Goal: Task Accomplishment & Management: Manage account settings

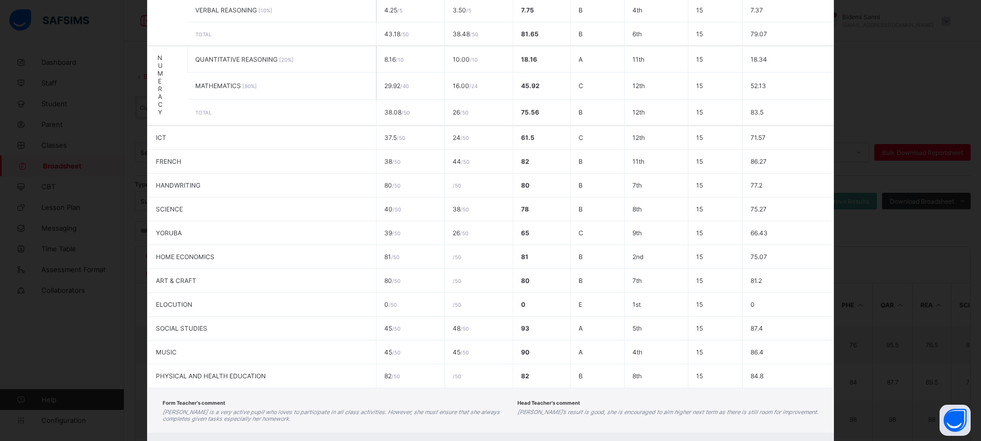
scroll to position [424, 0]
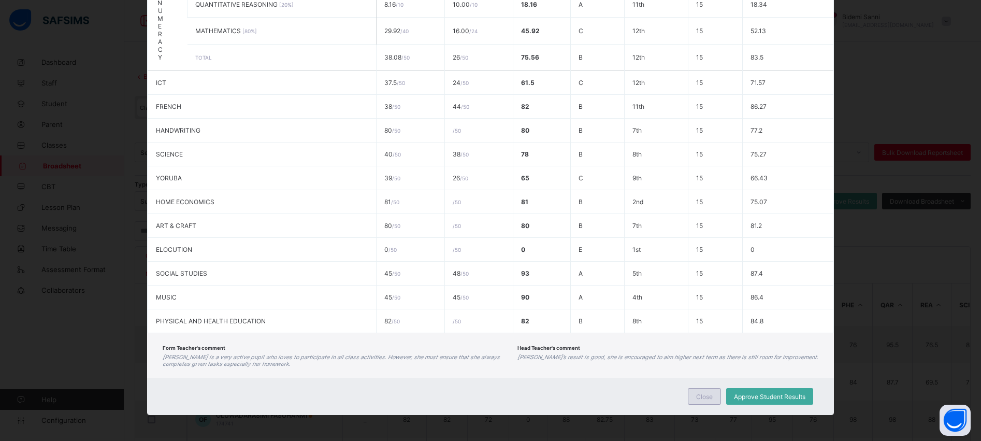
click at [710, 398] on div "Close" at bounding box center [704, 396] width 33 height 17
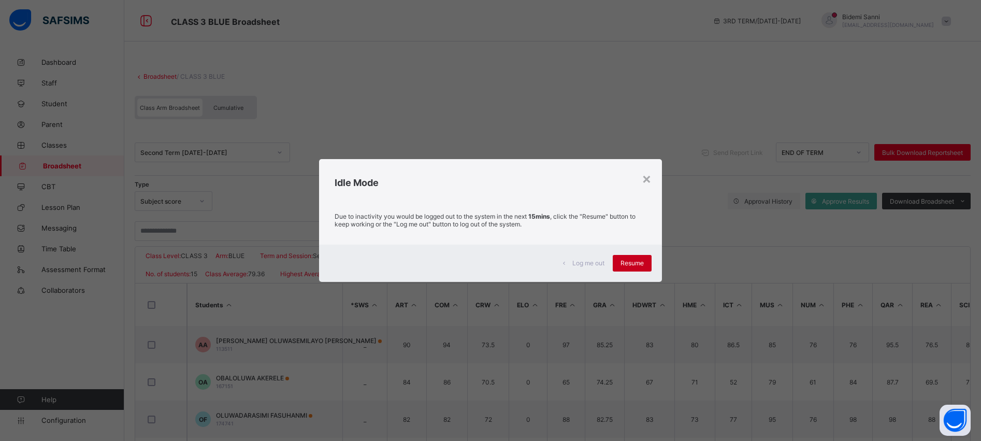
click at [644, 256] on div "Resume" at bounding box center [632, 263] width 39 height 17
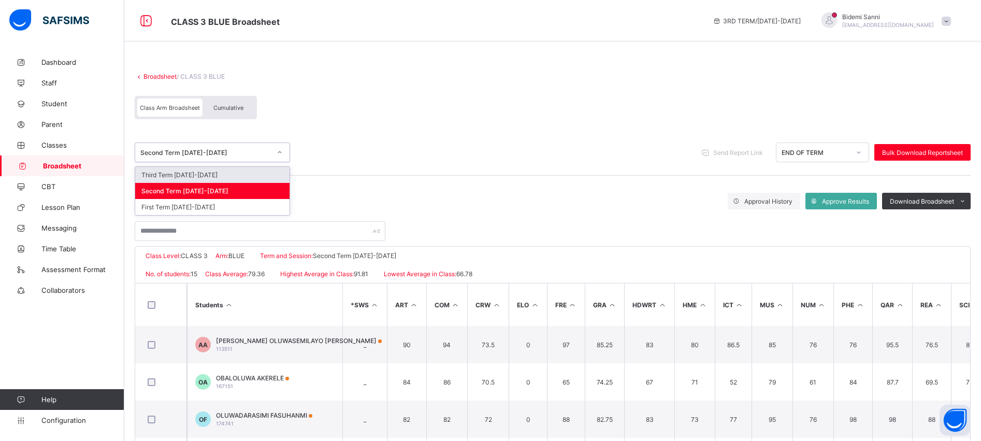
click at [191, 153] on div "Second Term [DATE]-[DATE]" at bounding box center [205, 153] width 131 height 8
click at [189, 172] on div "Third Term [DATE]-[DATE]" at bounding box center [212, 175] width 154 height 16
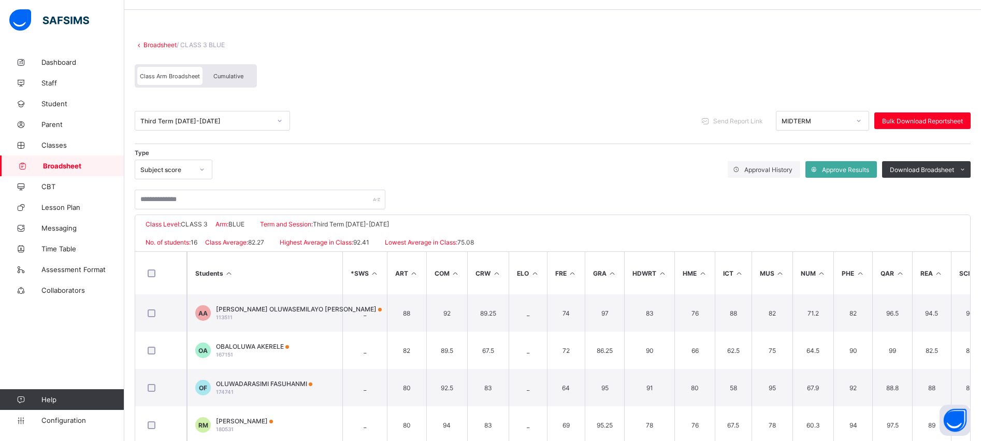
scroll to position [0, 0]
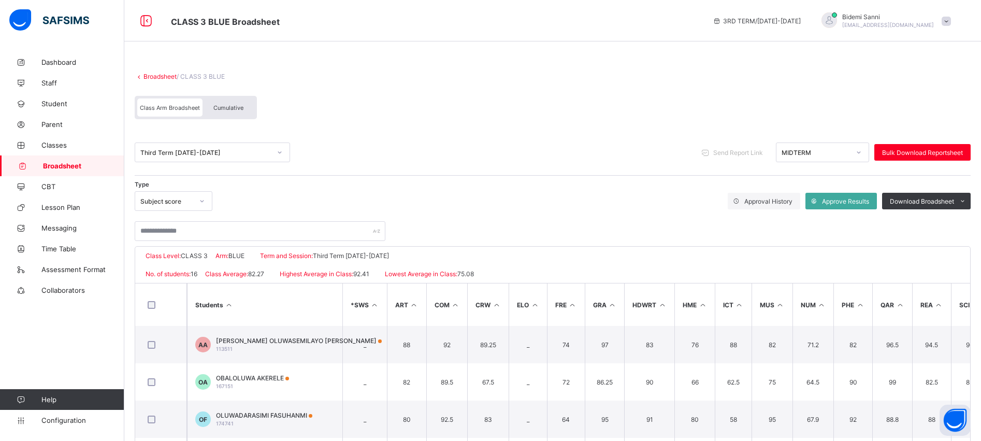
click at [234, 110] on span "Cumulative" at bounding box center [228, 107] width 30 height 7
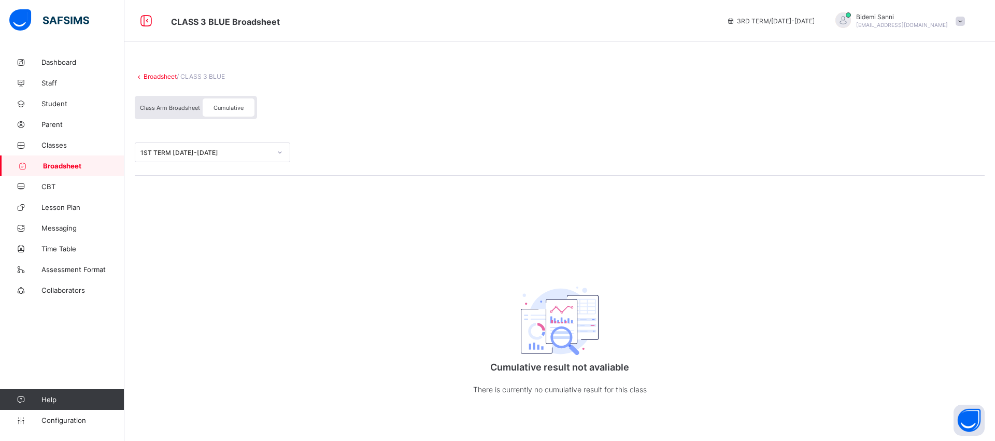
click at [66, 163] on span "Broadsheet" at bounding box center [83, 166] width 81 height 8
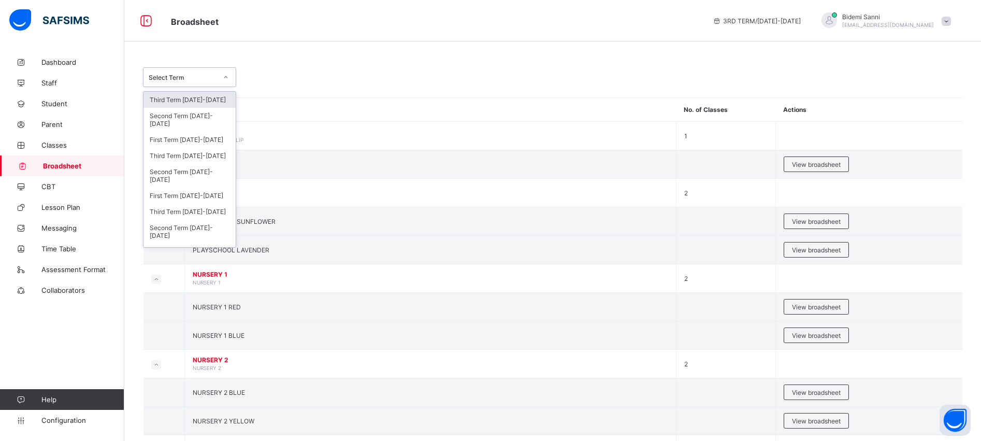
click at [217, 79] on div at bounding box center [226, 77] width 18 height 17
click at [195, 162] on div "Third Term [DATE]-[DATE]" at bounding box center [189, 156] width 92 height 16
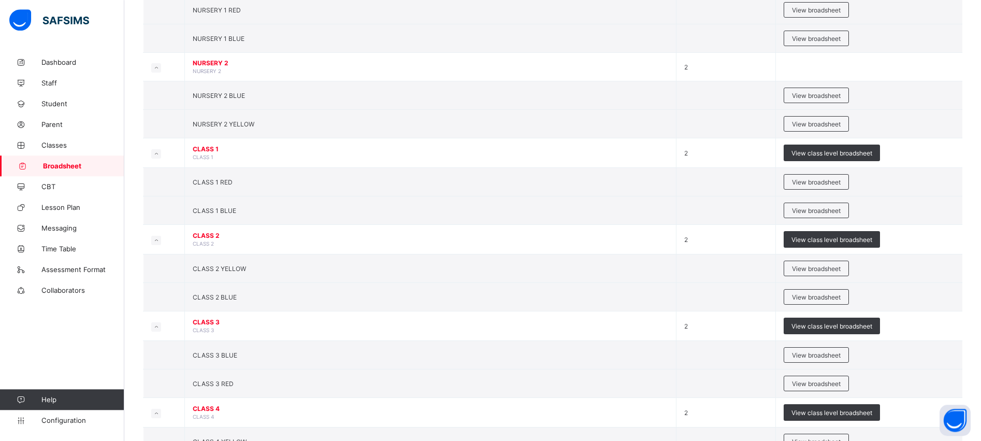
scroll to position [334, 0]
click at [226, 356] on span "CLASS 3 BLUE" at bounding box center [215, 354] width 45 height 8
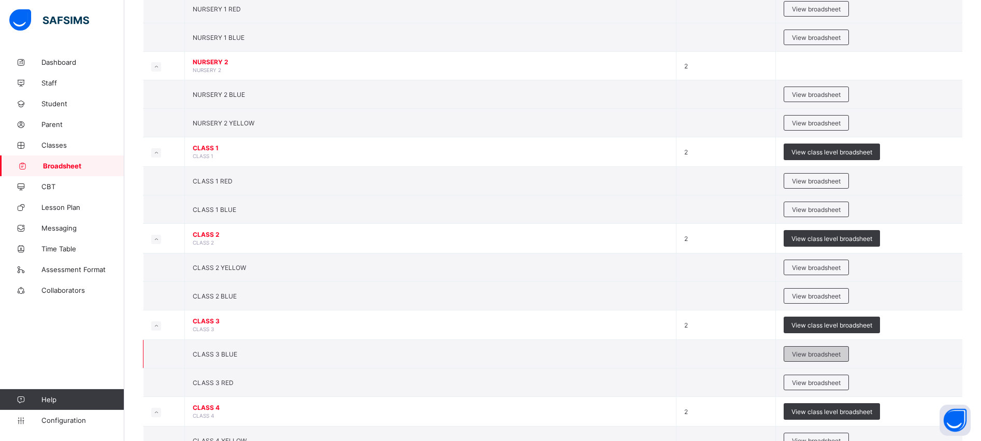
click at [844, 347] on div "View broadsheet" at bounding box center [816, 354] width 65 height 16
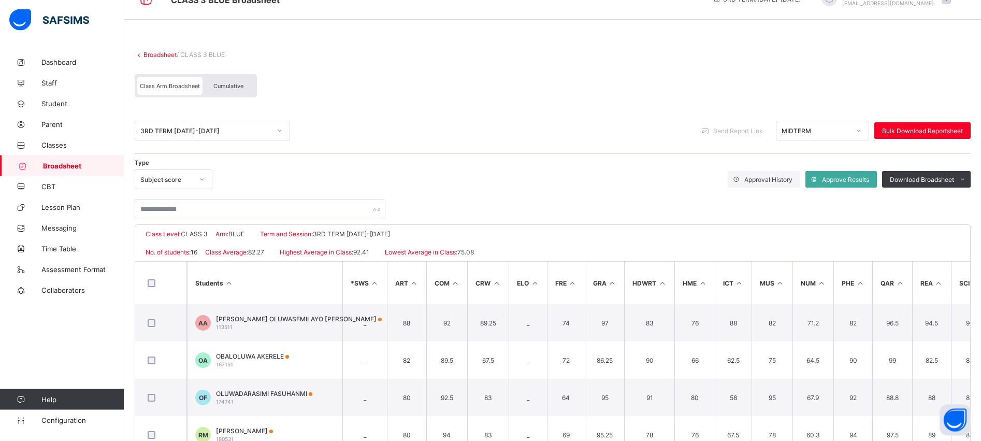
scroll to position [13, 0]
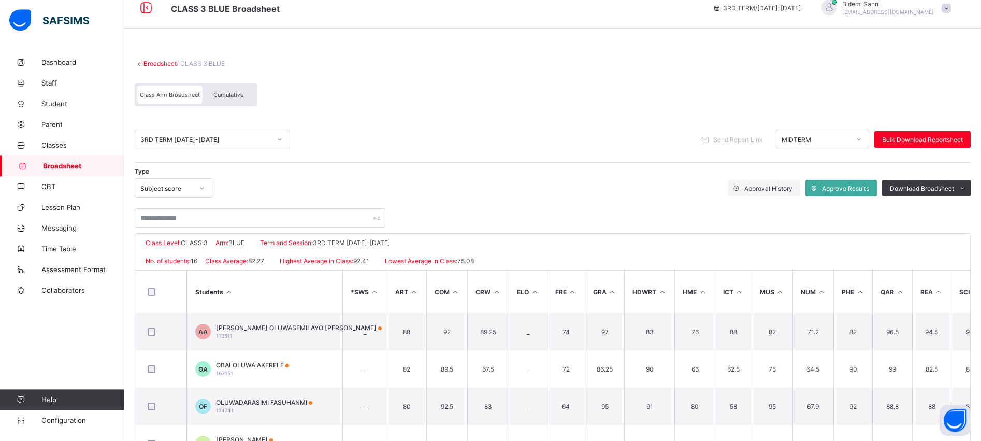
click at [248, 94] on div "Cumulative" at bounding box center [229, 94] width 52 height 18
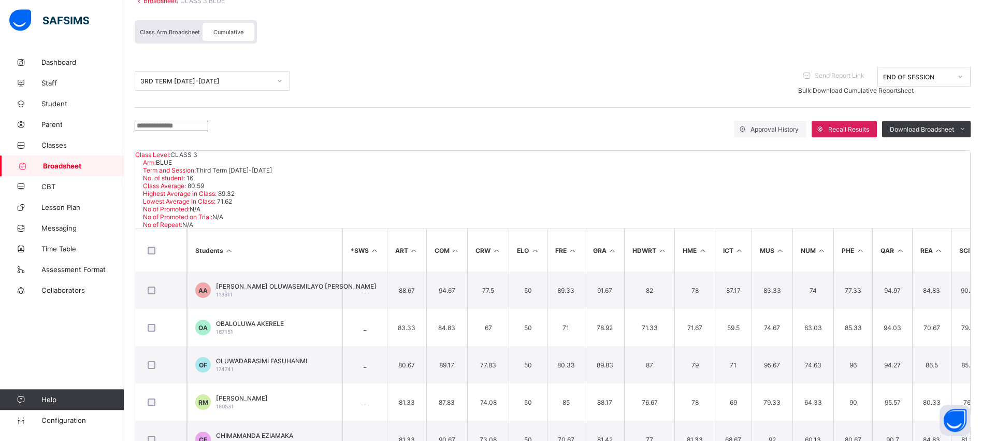
scroll to position [103, 0]
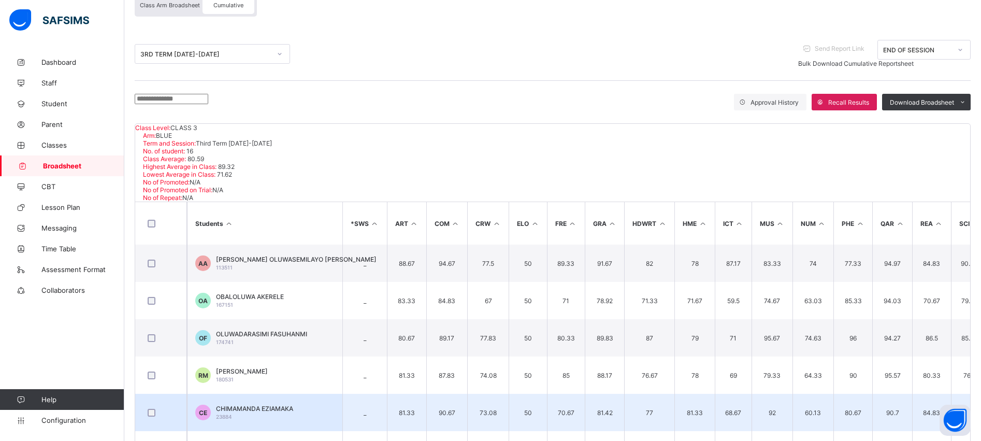
click at [287, 405] on span "CHIMAMANDA EZIAMAKA" at bounding box center [254, 409] width 77 height 8
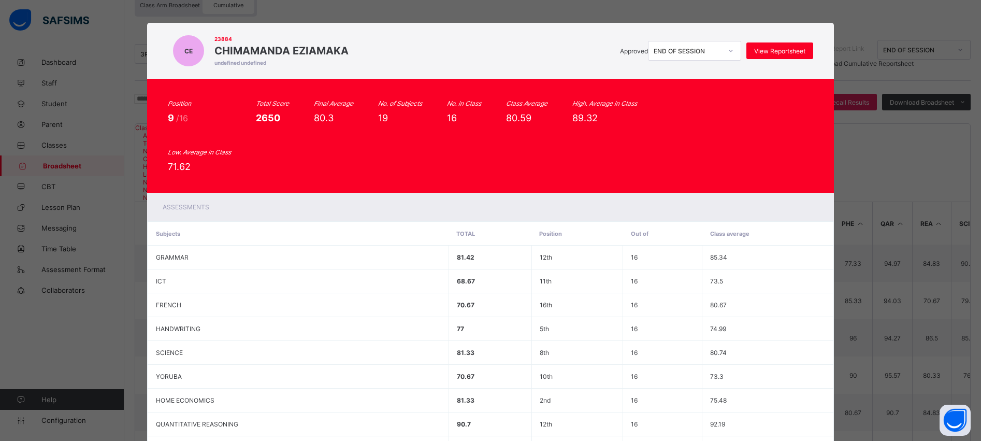
scroll to position [0, 0]
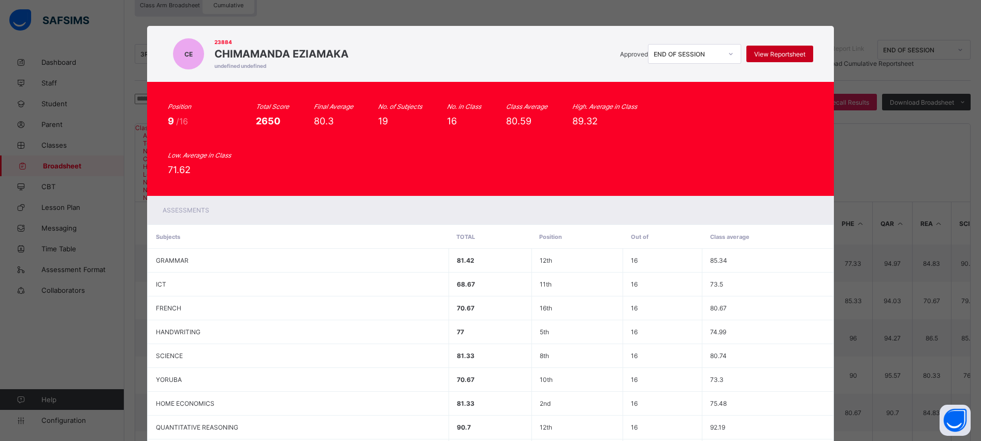
click at [799, 59] on div "View Reportsheet" at bounding box center [779, 54] width 67 height 17
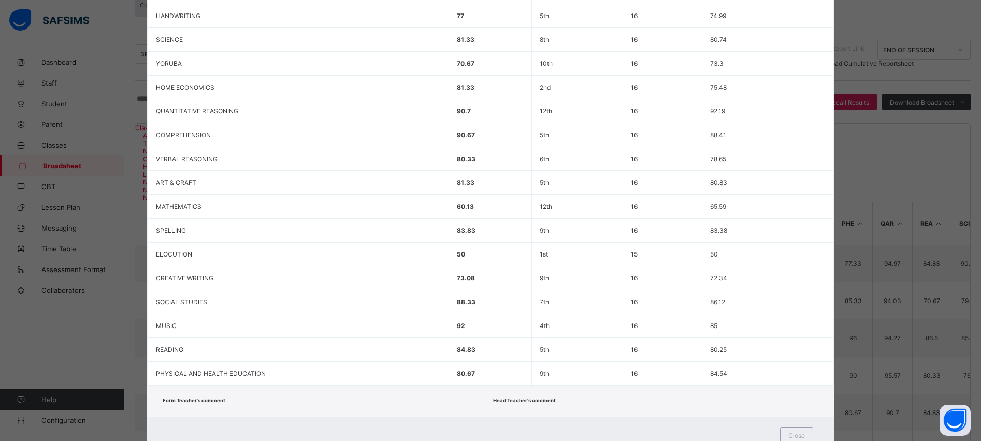
scroll to position [355, 0]
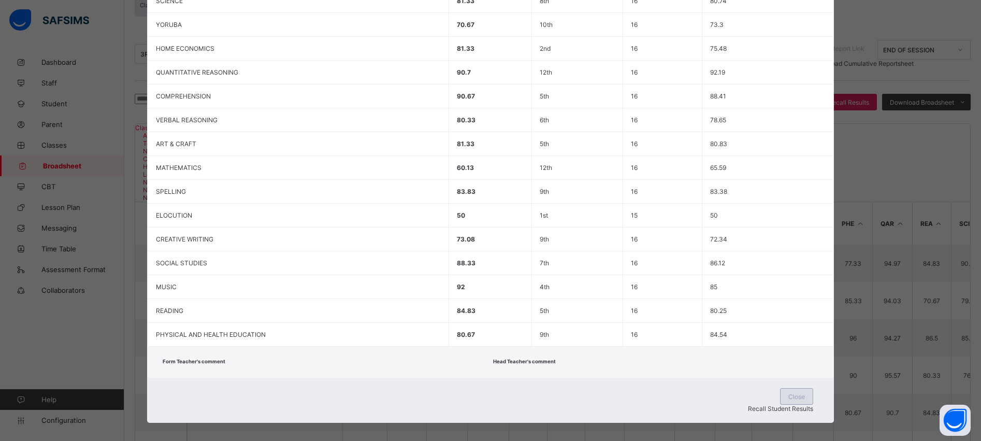
click at [780, 391] on div "Close" at bounding box center [796, 396] width 33 height 17
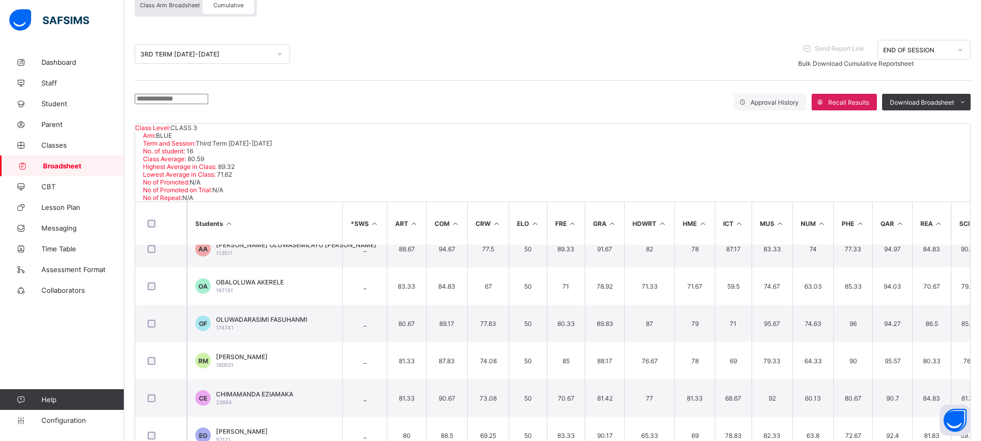
scroll to position [0, 0]
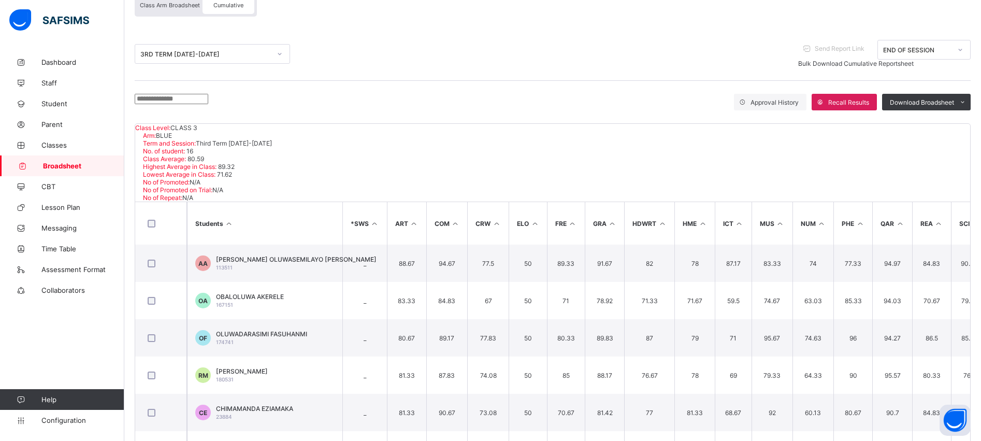
click at [45, 167] on span "Broadsheet" at bounding box center [83, 166] width 81 height 8
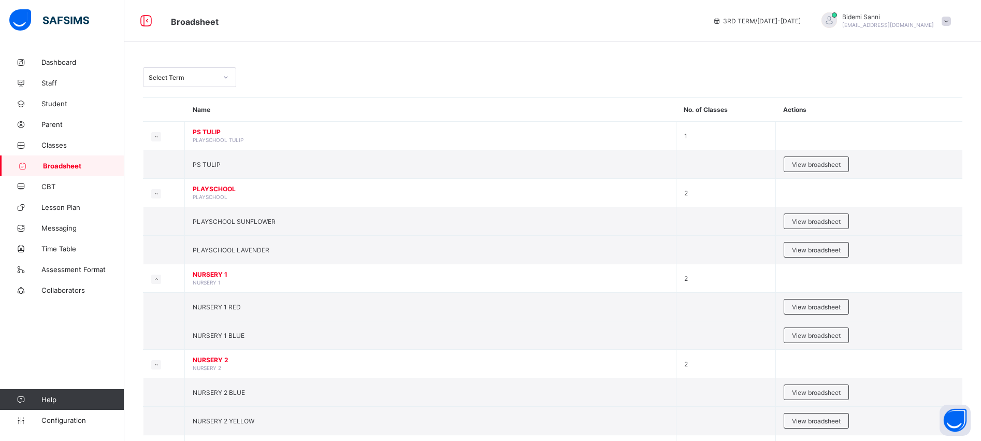
click at [213, 83] on div "Select Term" at bounding box center [179, 77] width 73 height 15
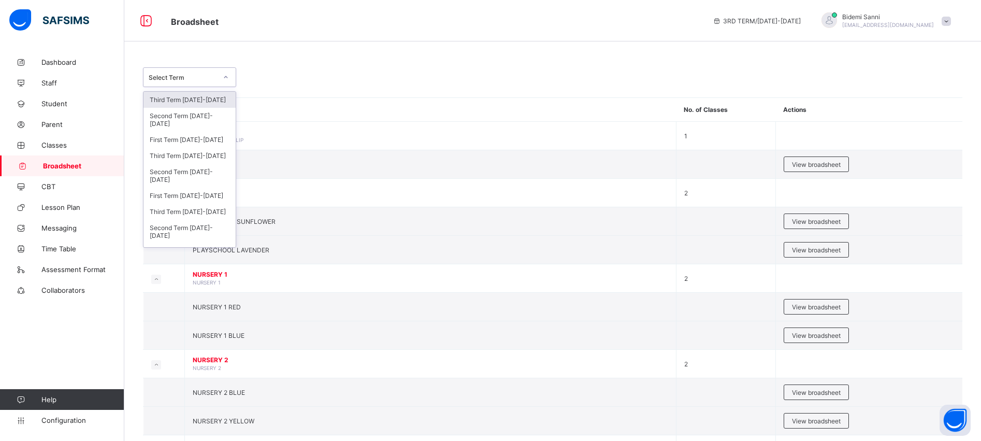
click at [183, 104] on div "Third Term [DATE]-[DATE]" at bounding box center [189, 100] width 92 height 16
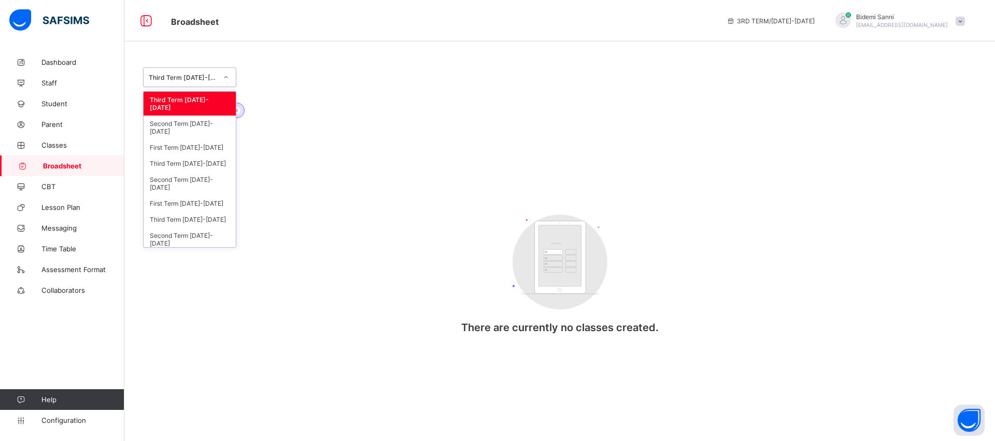
click at [206, 79] on div "Third Term [DATE]-[DATE]" at bounding box center [183, 78] width 68 height 8
click at [178, 166] on div "Third Term [DATE]-[DATE]" at bounding box center [189, 163] width 92 height 16
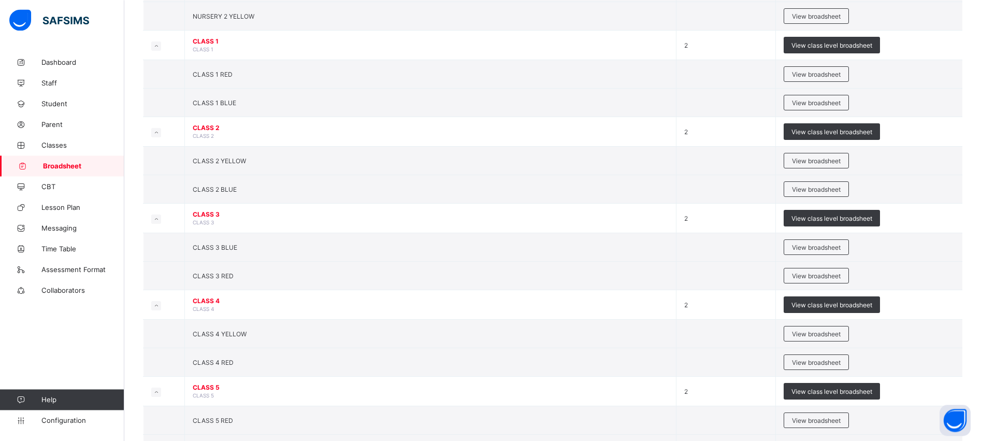
scroll to position [433, 0]
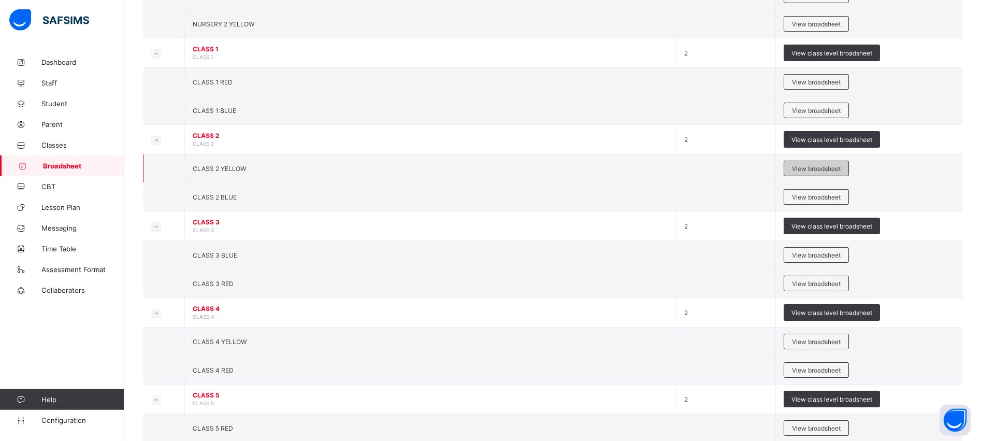
click at [832, 163] on div "View broadsheet" at bounding box center [816, 169] width 65 height 16
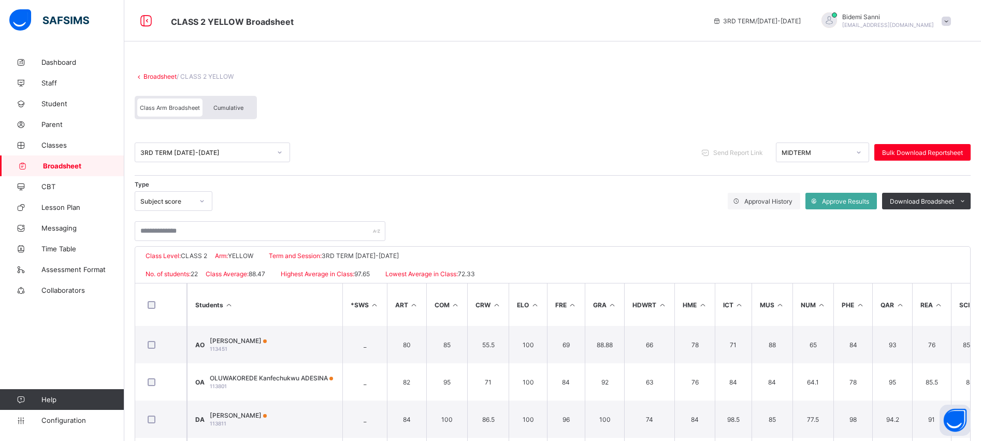
click at [227, 113] on div "Cumulative" at bounding box center [229, 107] width 52 height 18
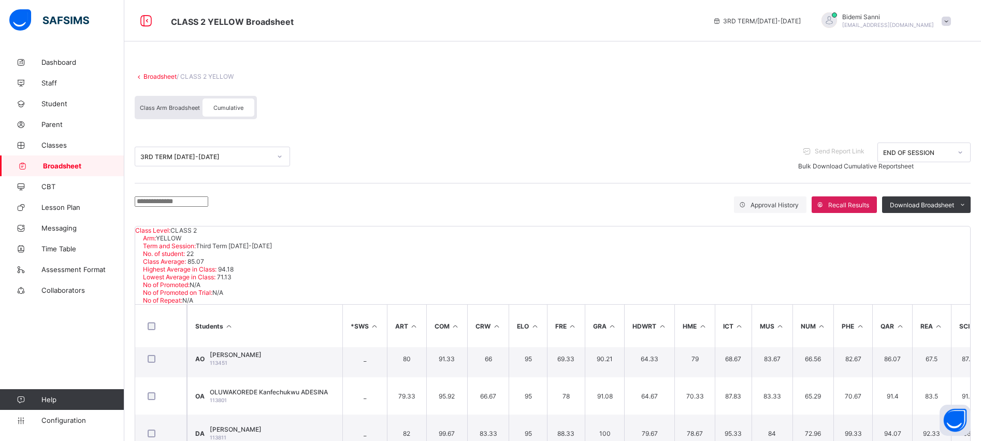
scroll to position [4, 0]
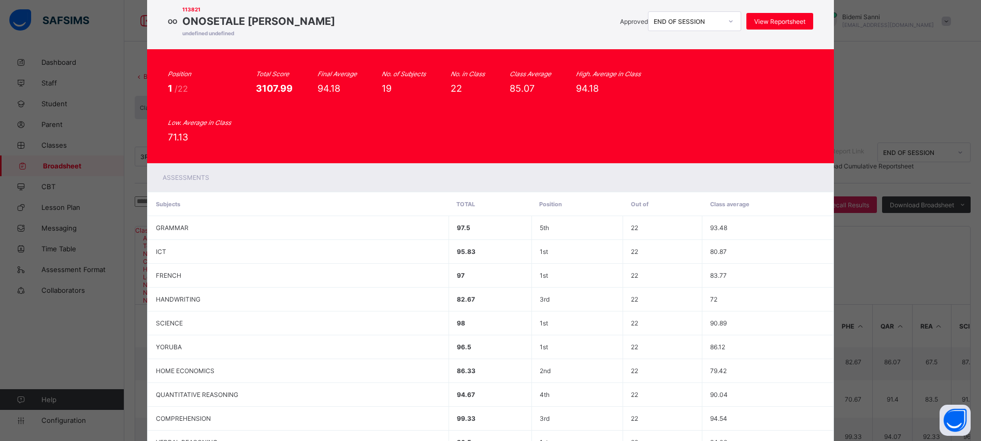
scroll to position [0, 0]
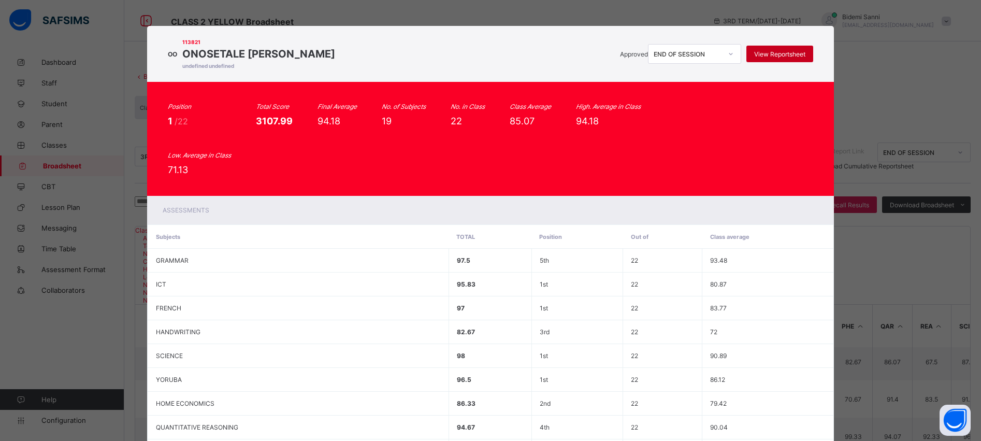
click at [772, 53] on span "View Reportsheet" at bounding box center [779, 54] width 51 height 8
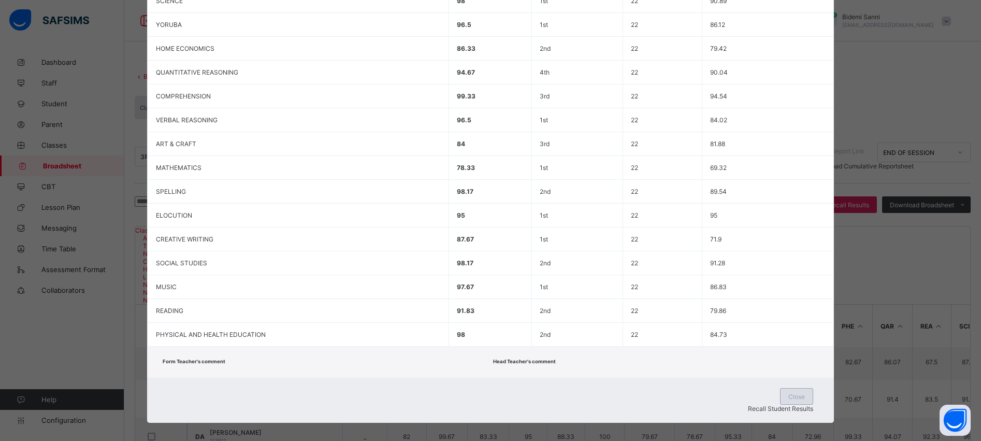
click at [788, 399] on span "Close" at bounding box center [796, 397] width 17 height 8
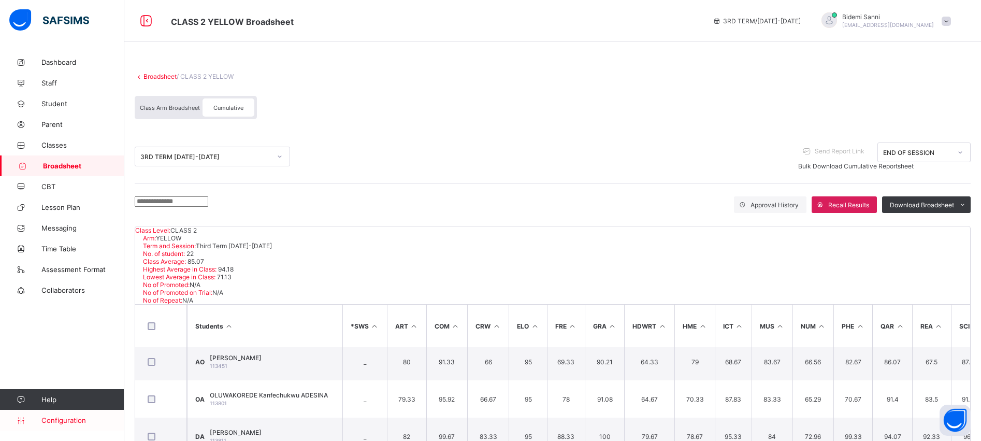
click at [69, 420] on span "Configuration" at bounding box center [82, 420] width 82 height 8
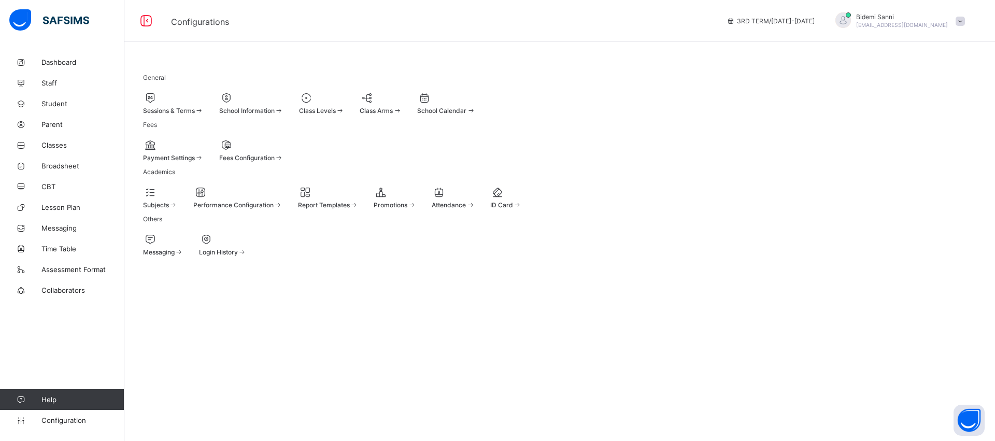
click at [187, 108] on span "Sessions & Terms" at bounding box center [169, 111] width 52 height 8
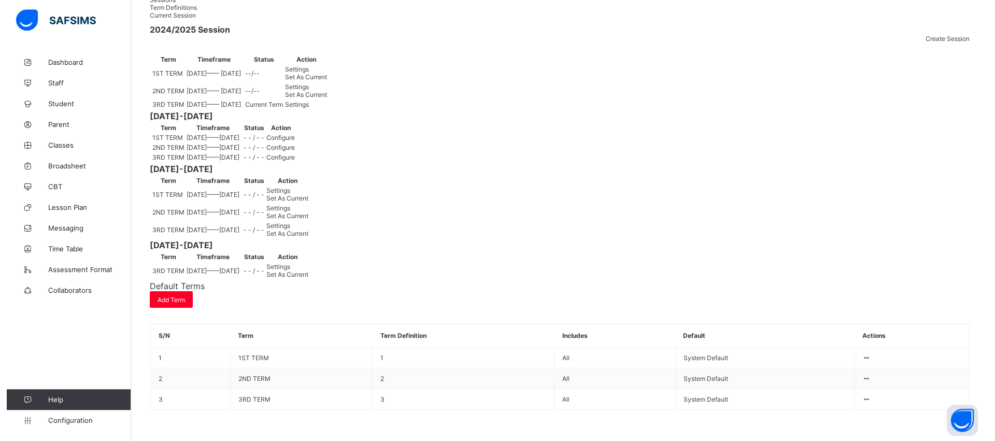
scroll to position [298, 0]
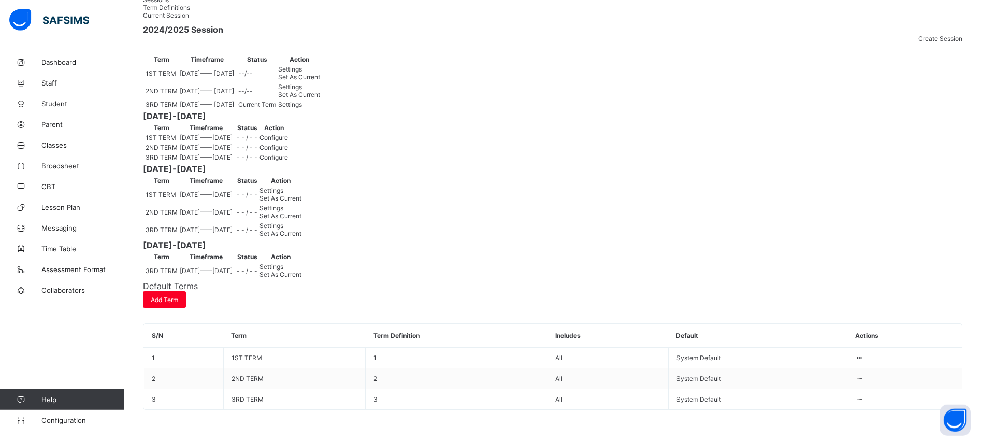
click at [288, 134] on span "Configure" at bounding box center [274, 138] width 28 height 8
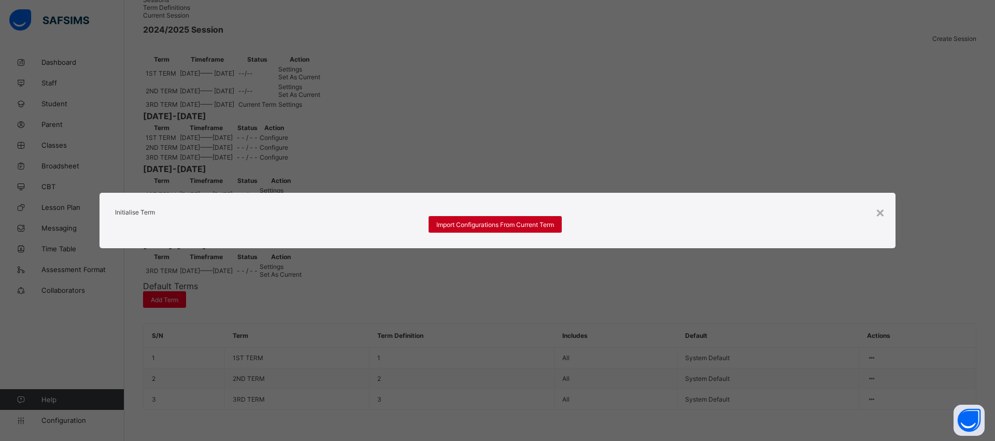
click at [523, 233] on div "Import Configurations From Current Term" at bounding box center [494, 224] width 133 height 17
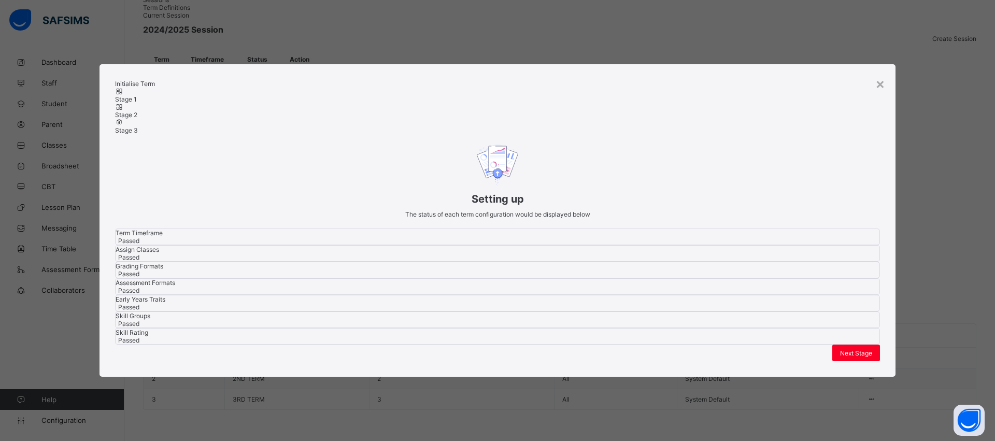
scroll to position [163, 0]
click at [847, 361] on div "Next Stage" at bounding box center [856, 352] width 48 height 17
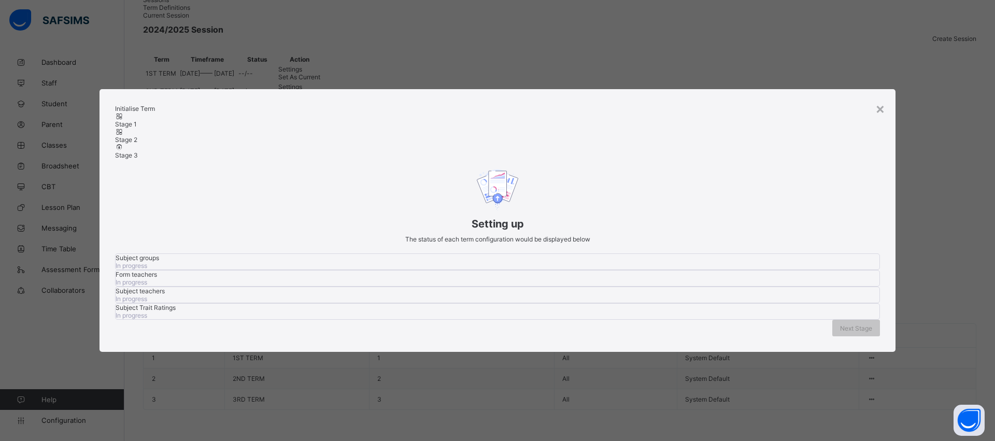
scroll to position [0, 0]
click at [854, 332] on span "Next Stage" at bounding box center [856, 328] width 32 height 8
click at [854, 332] on span "Set As Current Term" at bounding box center [843, 328] width 58 height 8
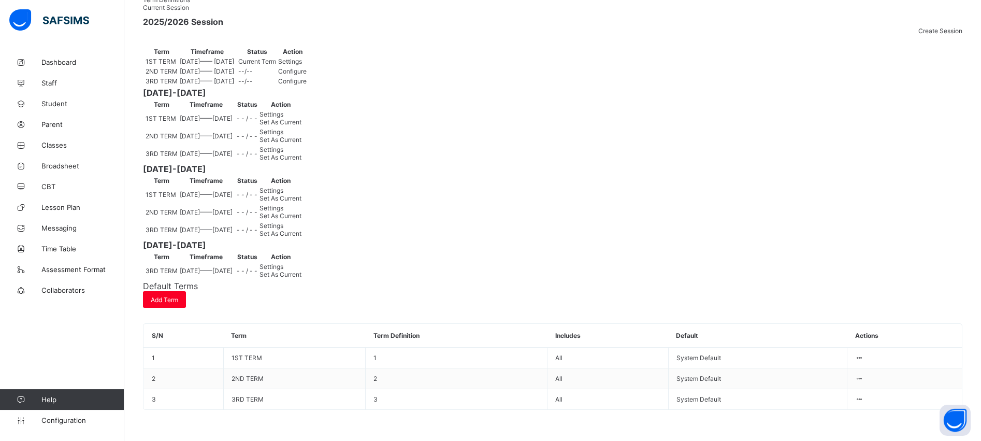
scroll to position [143, 0]
click at [307, 65] on div "Settings" at bounding box center [292, 61] width 28 height 8
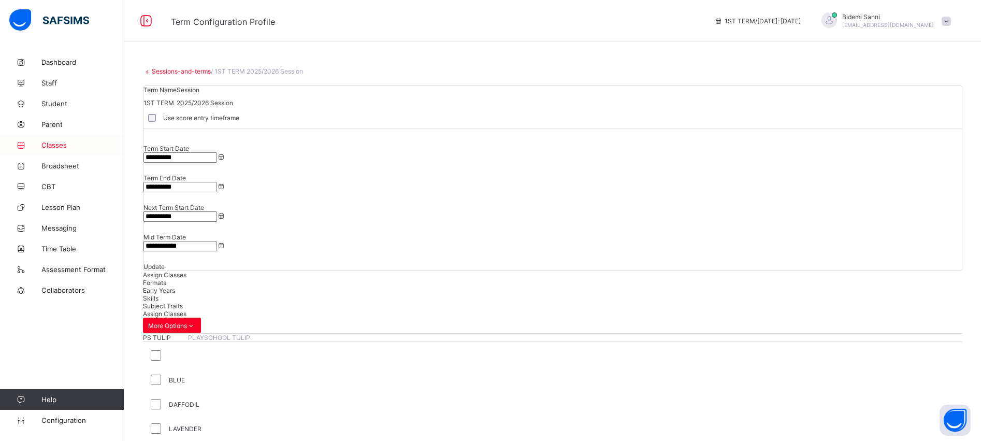
click at [57, 150] on link "Classes" at bounding box center [62, 145] width 124 height 21
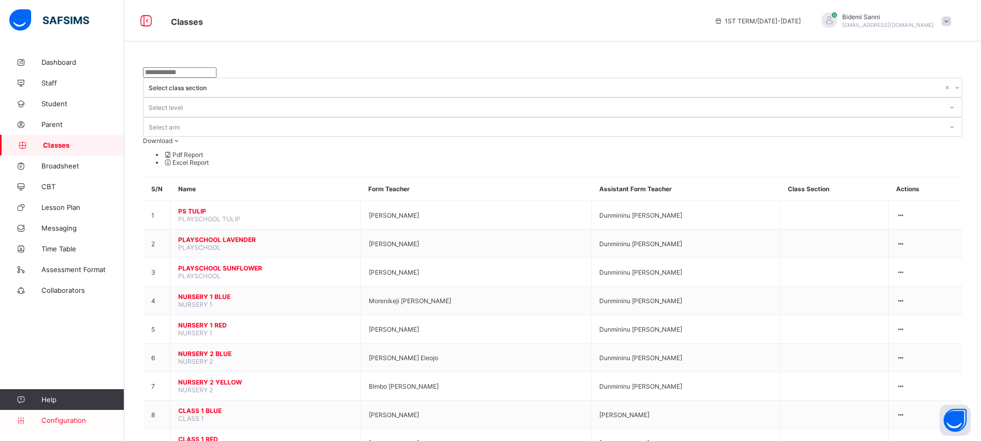
click at [59, 417] on span "Configuration" at bounding box center [82, 420] width 82 height 8
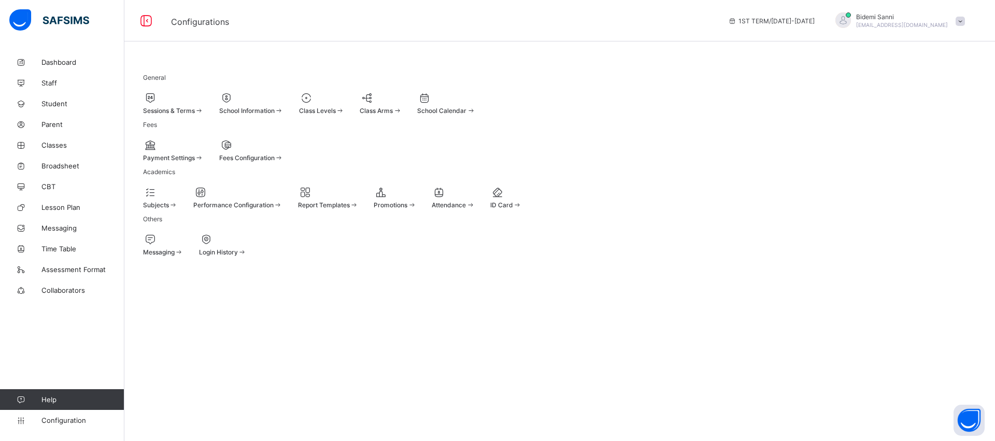
click at [191, 98] on div at bounding box center [173, 98] width 61 height 12
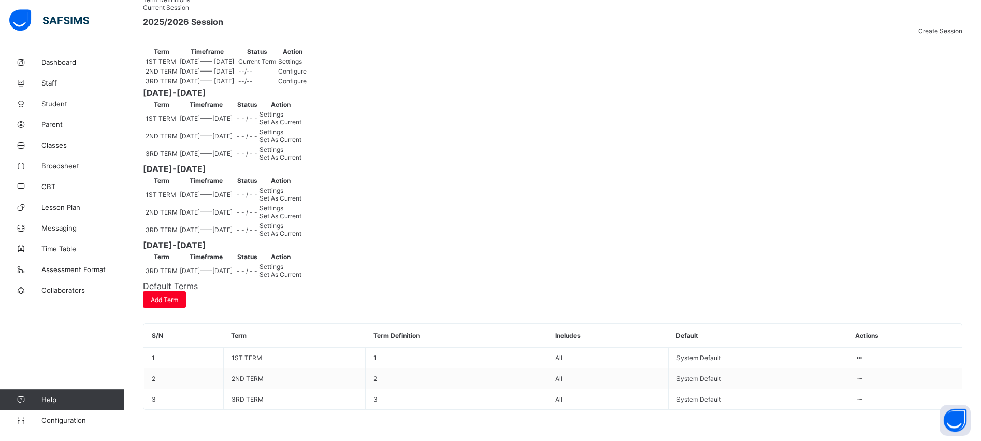
scroll to position [172, 0]
click at [301, 161] on div "Set As Current" at bounding box center [281, 157] width 42 height 8
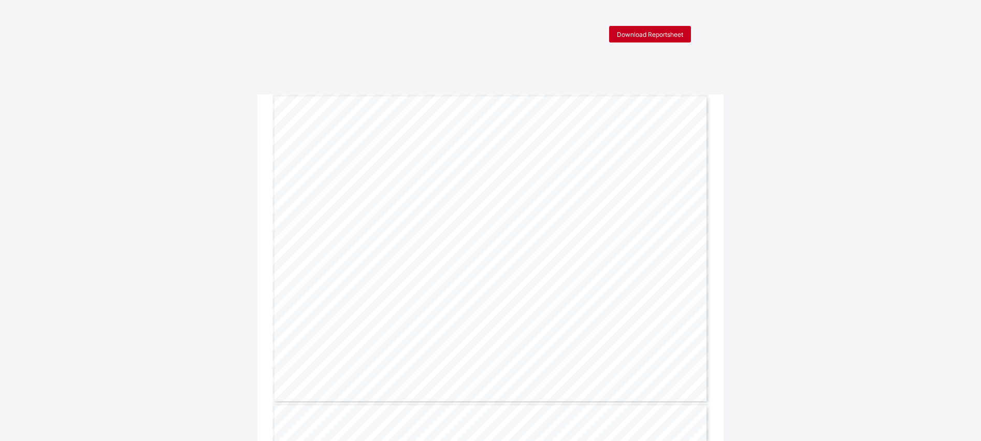
click at [641, 27] on div "Download Reportsheet" at bounding box center [650, 34] width 82 height 17
click at [673, 35] on span "Download Reportsheet" at bounding box center [650, 35] width 66 height 8
click at [676, 32] on span "Download Reportsheet" at bounding box center [650, 35] width 66 height 8
click at [679, 36] on span "Download Reportsheet" at bounding box center [650, 35] width 66 height 8
